Goal: Use online tool/utility: Utilize a website feature to perform a specific function

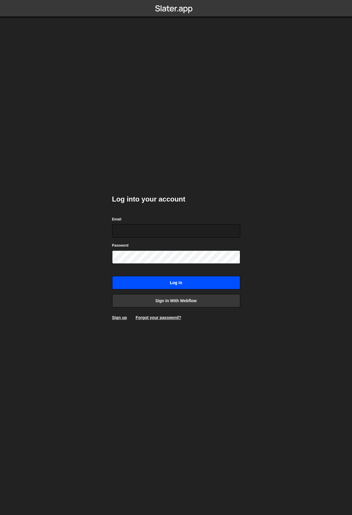
click at [146, 287] on input "Log in" at bounding box center [176, 282] width 128 height 13
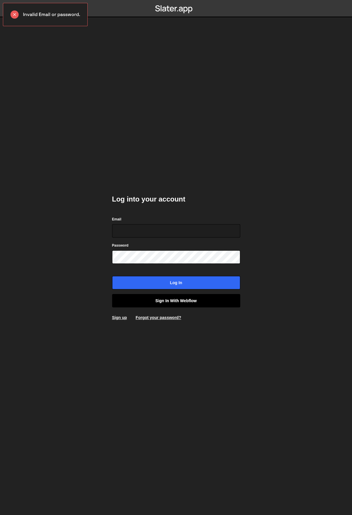
click at [172, 300] on link "Sign in with Webflow" at bounding box center [176, 300] width 128 height 13
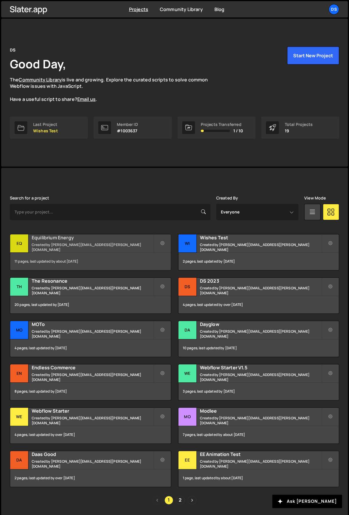
click at [18, 243] on div "Eq" at bounding box center [19, 244] width 18 height 18
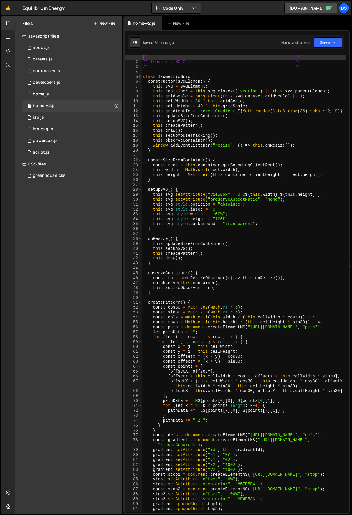
click at [139, 75] on span at bounding box center [139, 76] width 3 height 5
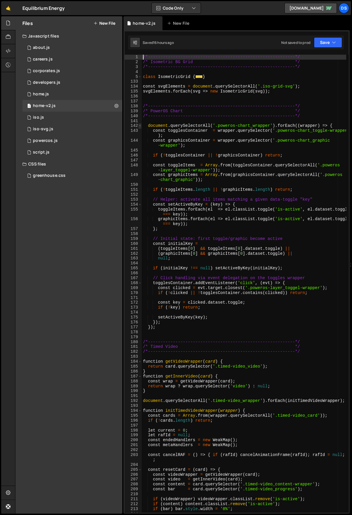
click at [140, 126] on span at bounding box center [139, 125] width 3 height 5
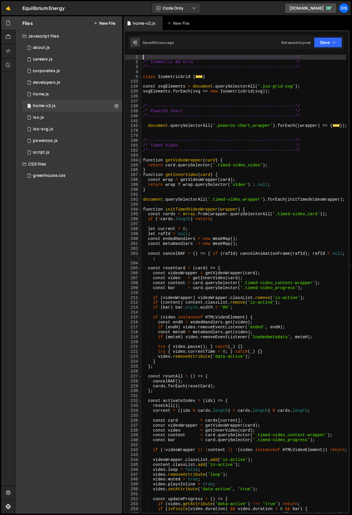
click at [140, 160] on span at bounding box center [139, 160] width 3 height 5
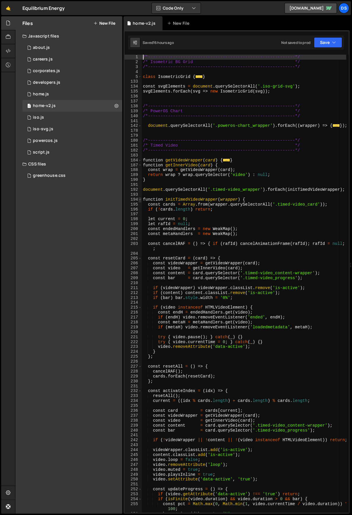
click at [140, 198] on span at bounding box center [139, 199] width 3 height 5
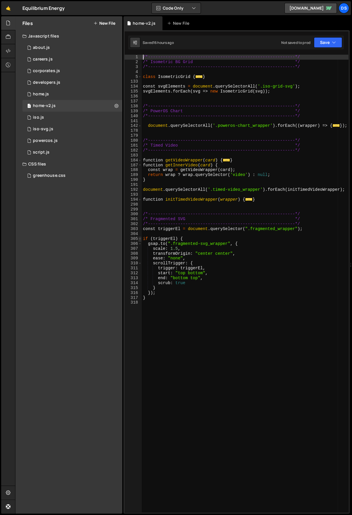
click at [140, 239] on span at bounding box center [139, 239] width 3 height 5
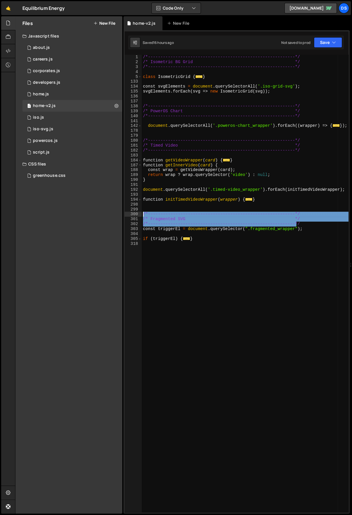
drag, startPoint x: 309, startPoint y: 224, endPoint x: 142, endPoint y: 214, distance: 167.6
click at [142, 214] on div "/*-----------------------------------------------------------*/ /* Isometric BG…" at bounding box center [245, 289] width 207 height 468
type textarea "/*-----------------------------------------------------------*/ /* Fragmented S…"
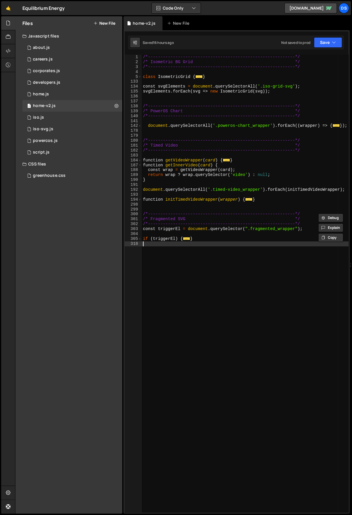
click at [161, 252] on div "/*-----------------------------------------------------------*/ /* Isometric BG…" at bounding box center [245, 289] width 207 height 468
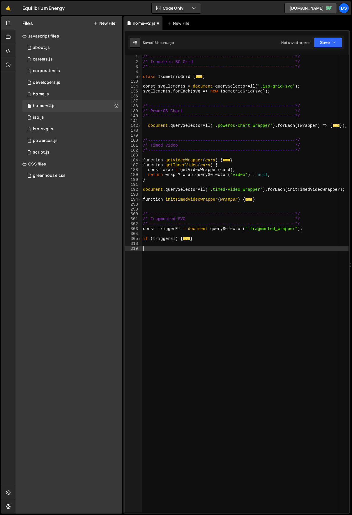
paste textarea "/*-----------------------------------------------------------*/"
click at [153, 254] on div "/*-----------------------------------------------------------*/ /* Isometric BG…" at bounding box center [245, 289] width 207 height 468
click at [186, 289] on div "/*-----------------------------------------------------------*/ /* Isometric BG…" at bounding box center [245, 289] width 207 height 468
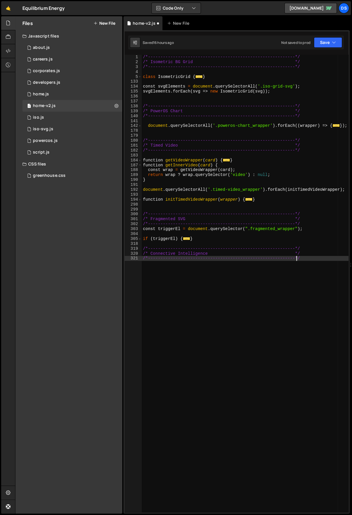
click at [186, 289] on div "/*-----------------------------------------------------------*/ /* Isometric BG…" at bounding box center [245, 289] width 207 height 468
click at [311, 256] on div "/*-----------------------------------------------------------*/ /* Isometric BG…" at bounding box center [245, 289] width 207 height 468
click at [310, 258] on div "/*-----------------------------------------------------------*/ /* Isometric BG…" at bounding box center [245, 289] width 207 height 468
type textarea "/*-----------------------------------------------------------*/"
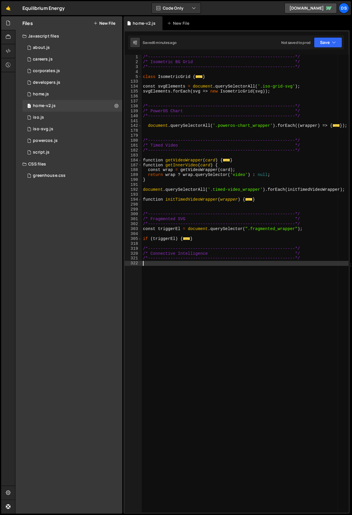
click at [202, 292] on div "/*-----------------------------------------------------------*/ /* Isometric BG…" at bounding box center [245, 289] width 207 height 468
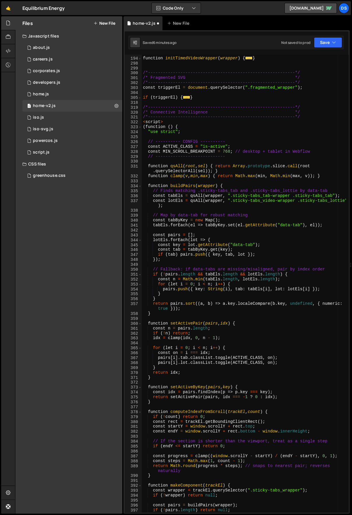
scroll to position [122, 0]
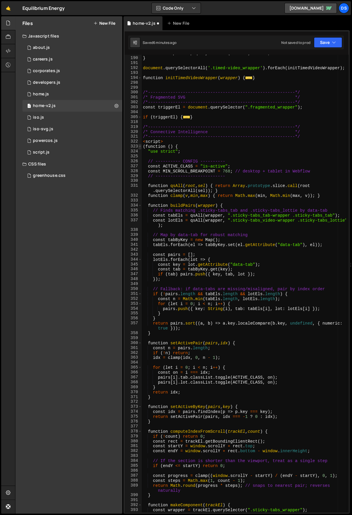
click at [139, 147] on span at bounding box center [139, 146] width 3 height 5
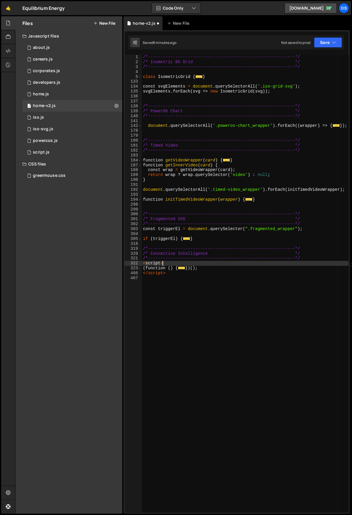
click at [164, 262] on div "/*-----------------------------------------------------------*/ /* Isometric BG…" at bounding box center [245, 289] width 207 height 468
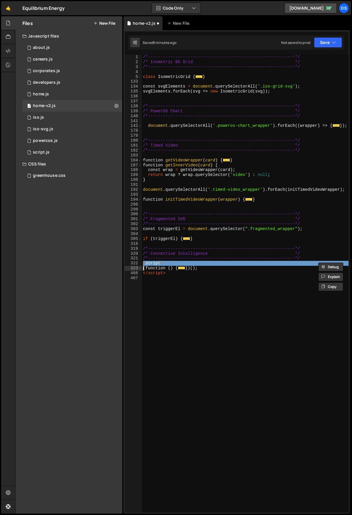
click at [164, 262] on div "/*-----------------------------------------------------------*/ /* Isometric BG…" at bounding box center [245, 289] width 207 height 468
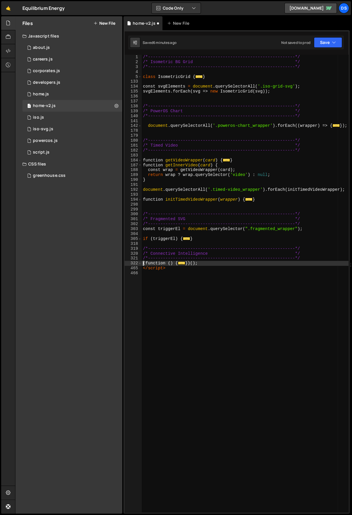
click at [170, 270] on div "/*-----------------------------------------------------------*/ /* Isometric BG…" at bounding box center [245, 289] width 207 height 468
type textarea "</script>"
click at [197, 289] on div "/*-----------------------------------------------------------*/ /* Isometric BG…" at bounding box center [245, 289] width 207 height 468
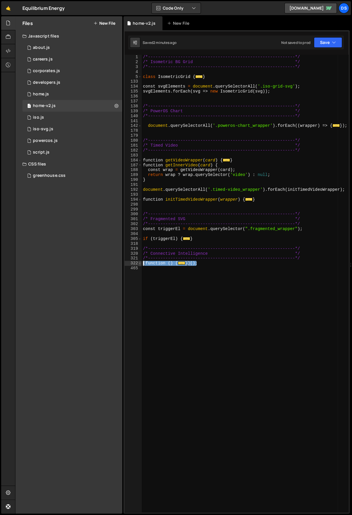
drag, startPoint x: 196, startPoint y: 265, endPoint x: 141, endPoint y: 264, distance: 54.4
click at [141, 264] on div "1 2 3 4 5 133 134 135 136 137 138 139 140 141 142 178 179 180 181 182 183 184 1…" at bounding box center [237, 284] width 224 height 458
type textarea "(function () { "use strict";"
paste textarea
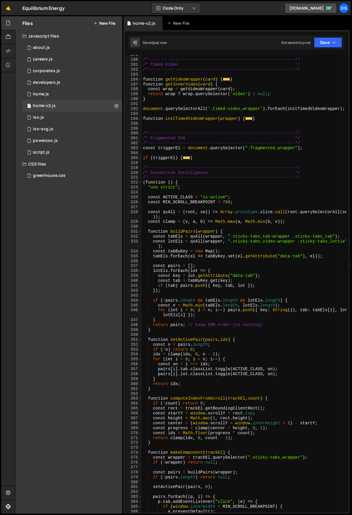
scroll to position [81, 0]
click at [140, 181] on span at bounding box center [139, 182] width 3 height 5
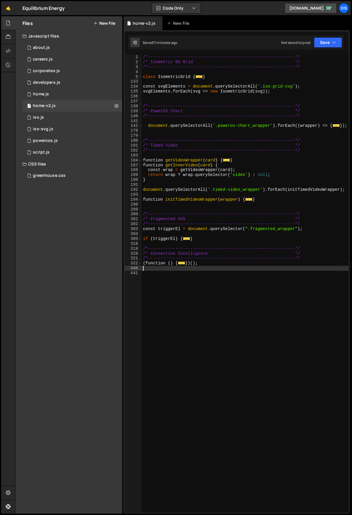
click at [179, 304] on div "/*-----------------------------------------------------------*/ /* Isometric BG…" at bounding box center [245, 289] width 207 height 468
